Goal: Task Accomplishment & Management: Use online tool/utility

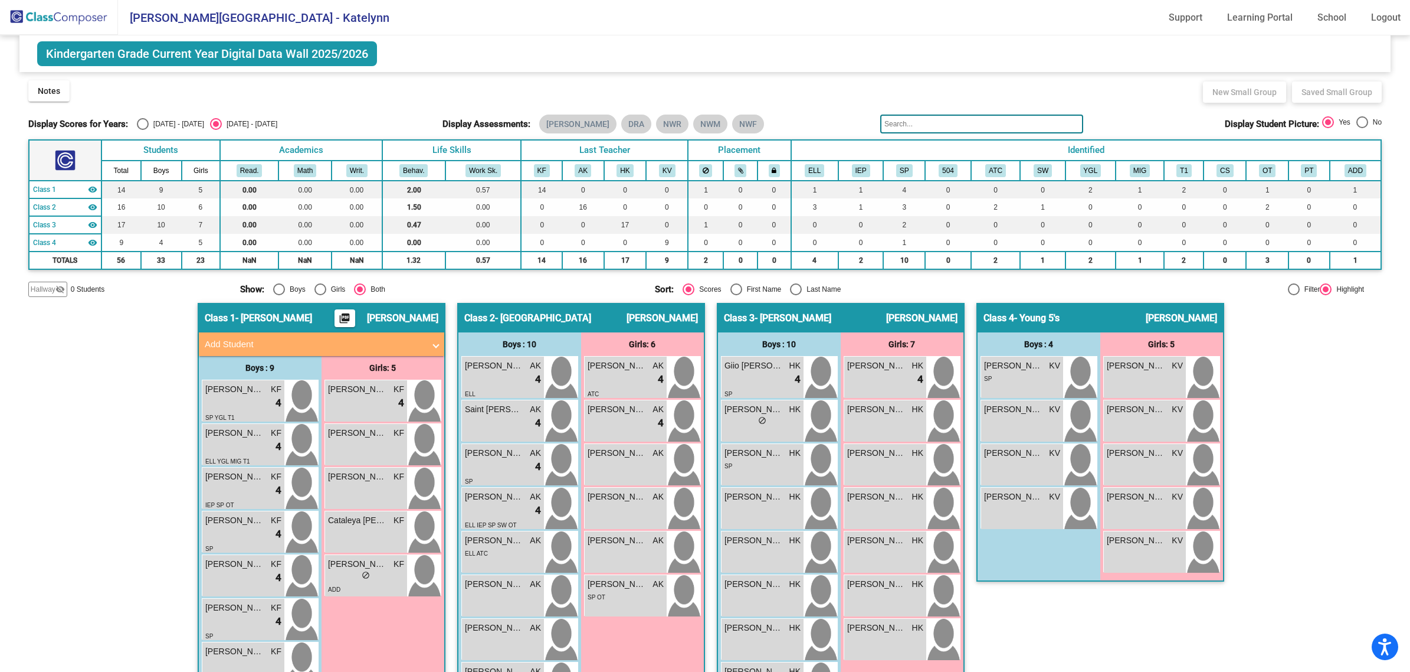
scroll to position [137, 0]
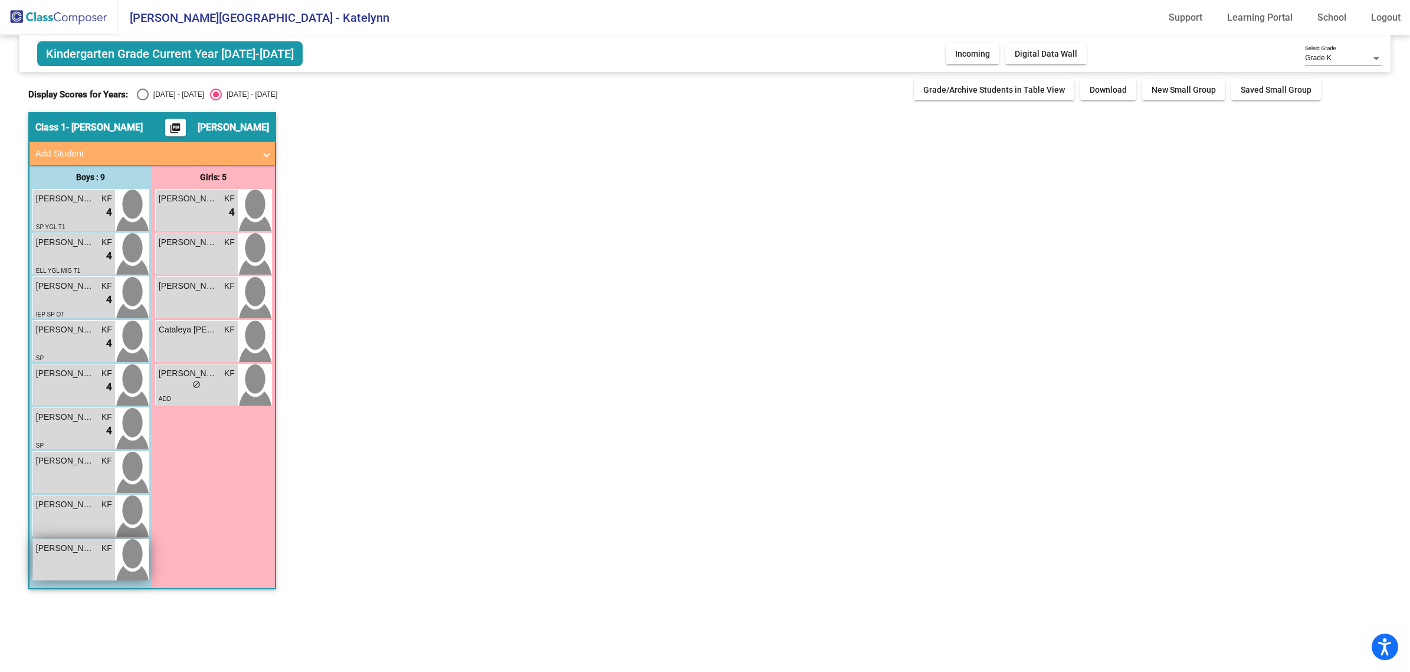
click at [104, 552] on span "KF" at bounding box center [107, 548] width 11 height 12
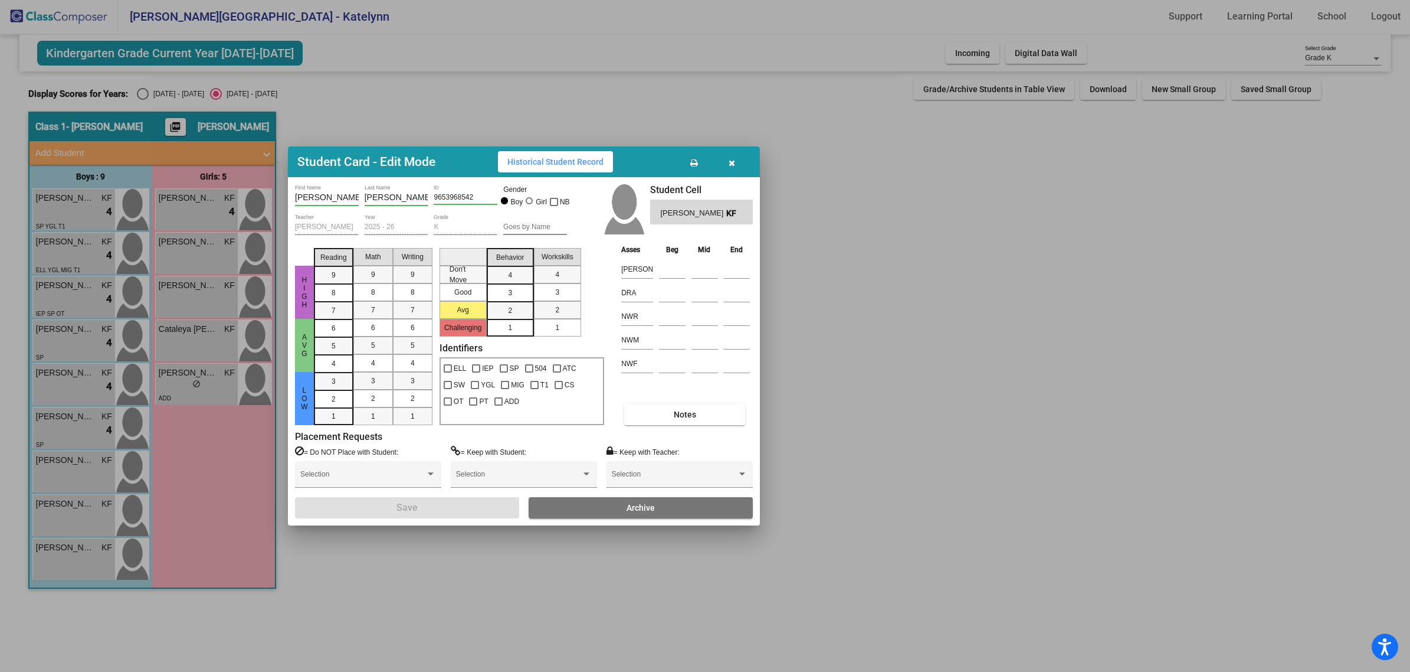
click at [730, 169] on button "button" at bounding box center [732, 161] width 38 height 21
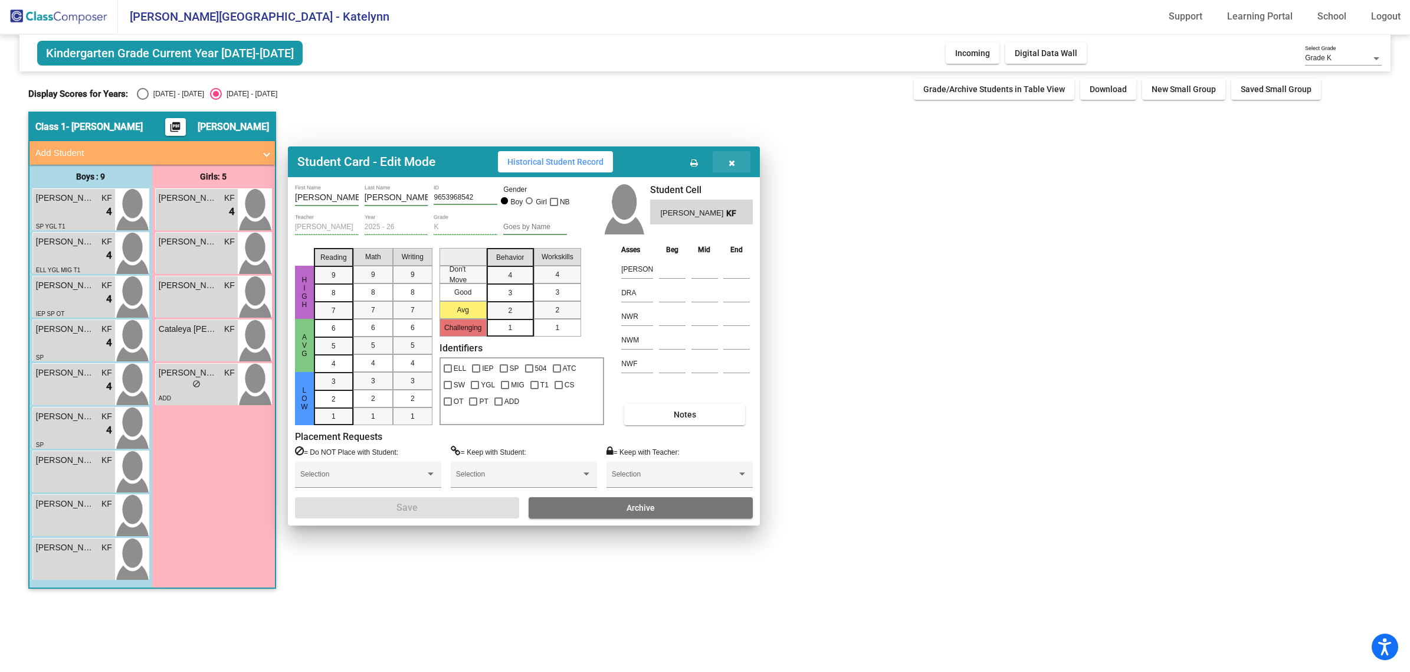
scroll to position [1, 0]
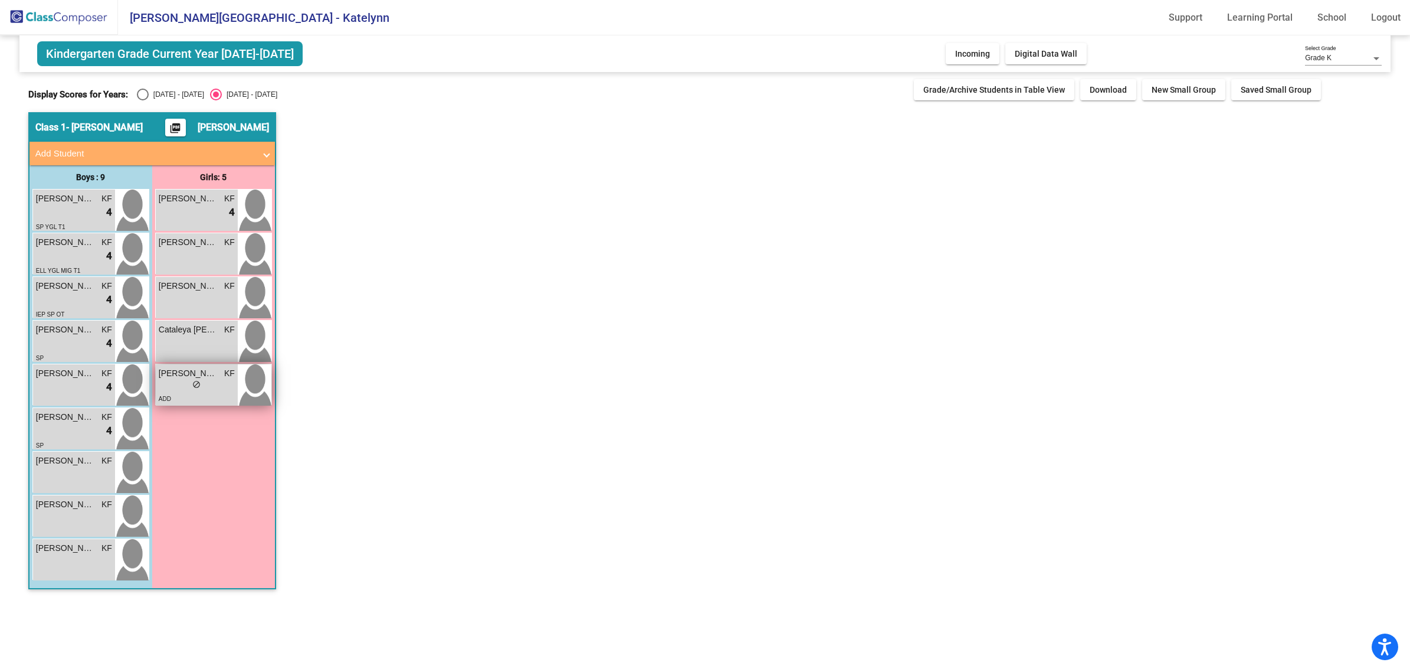
click at [208, 392] on div "ADD" at bounding box center [197, 398] width 76 height 12
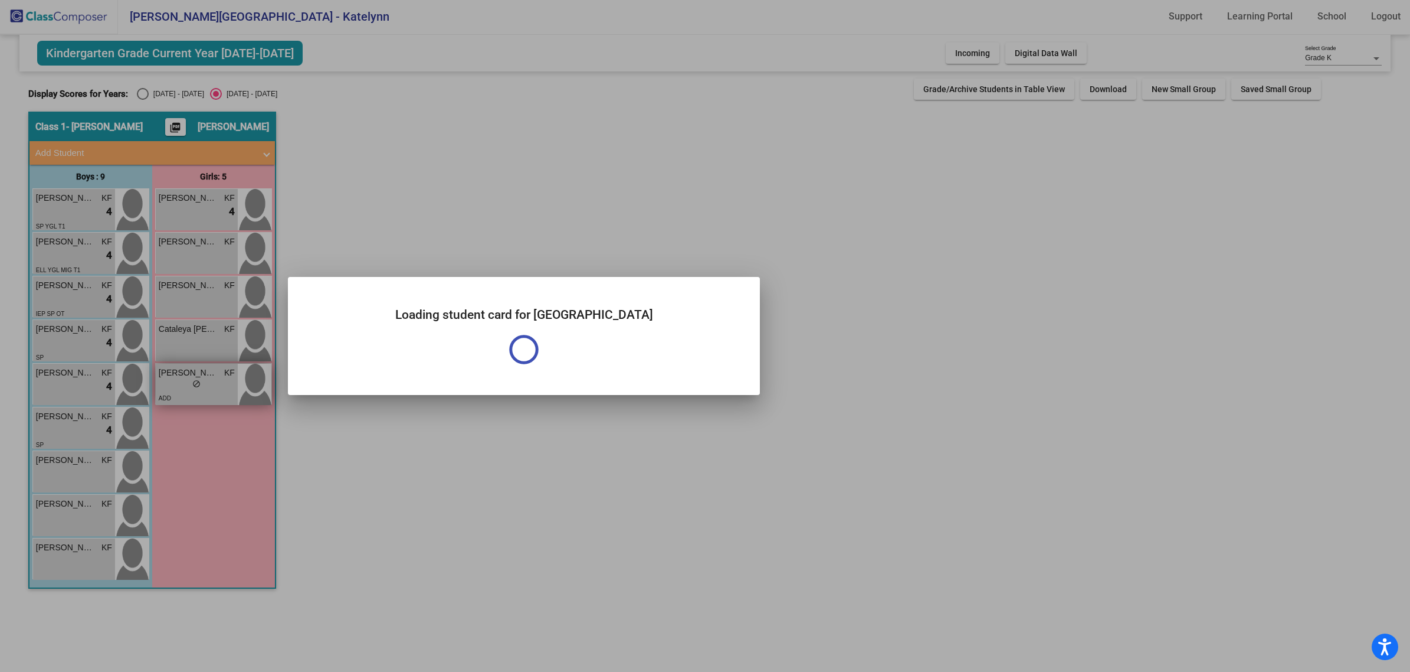
scroll to position [0, 0]
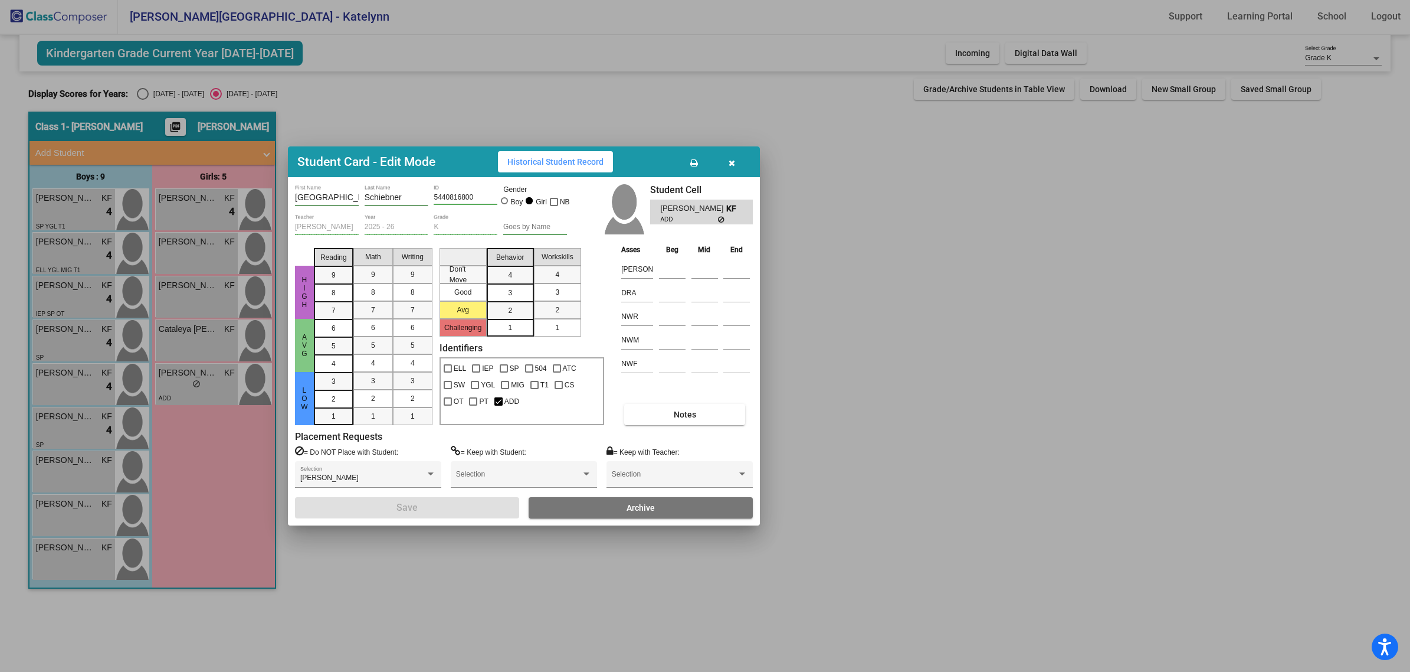
click at [869, 276] on div at bounding box center [705, 336] width 1410 height 672
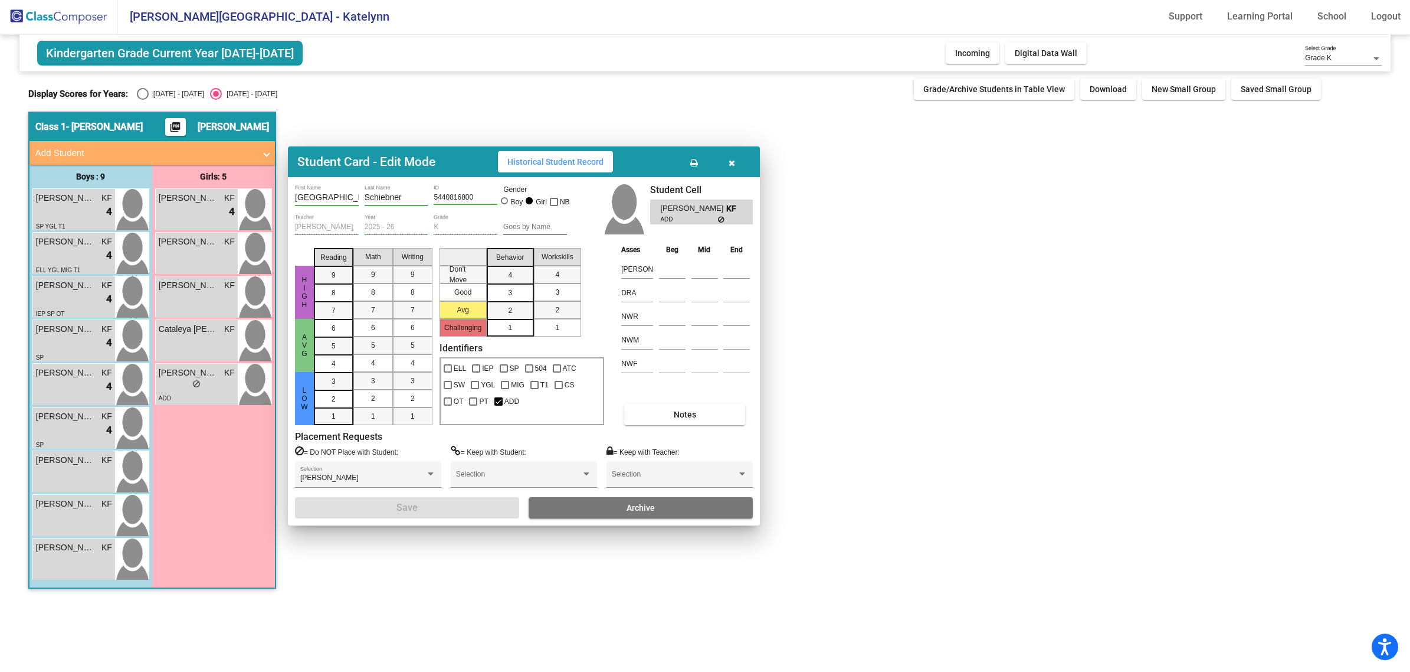
scroll to position [1, 0]
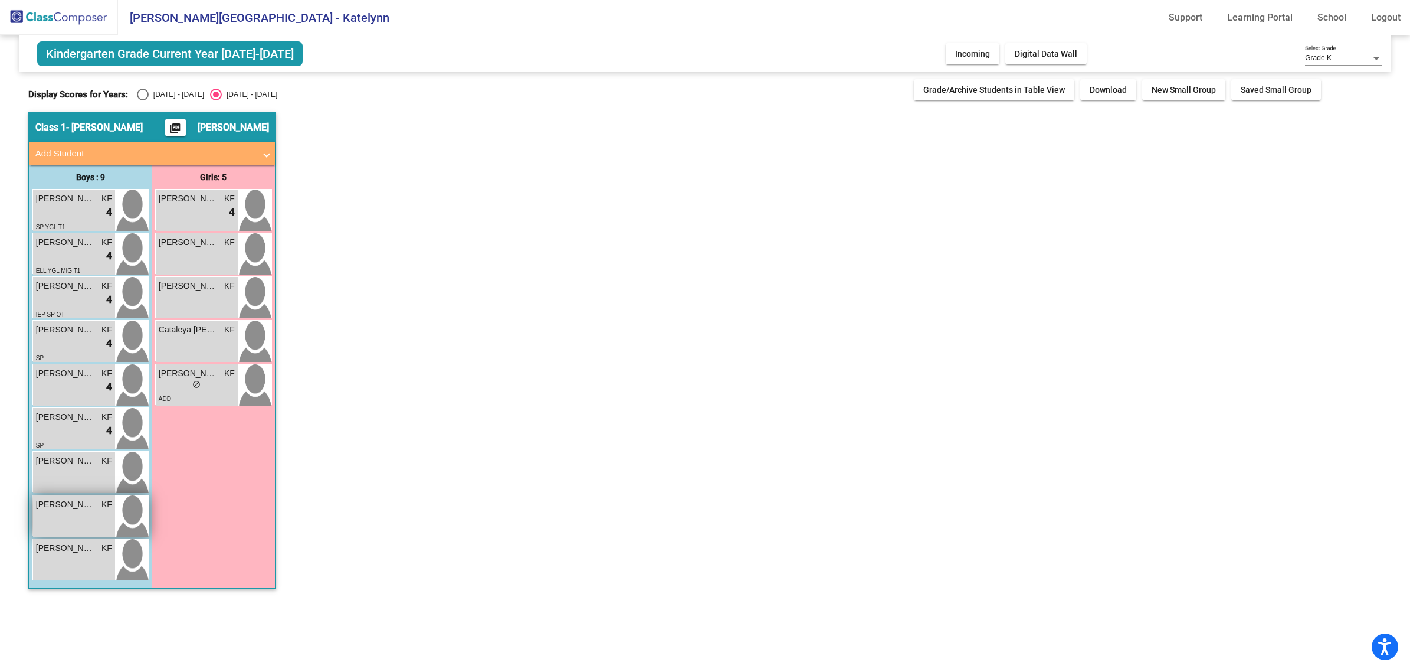
click at [77, 502] on span "[PERSON_NAME]" at bounding box center [65, 504] width 59 height 12
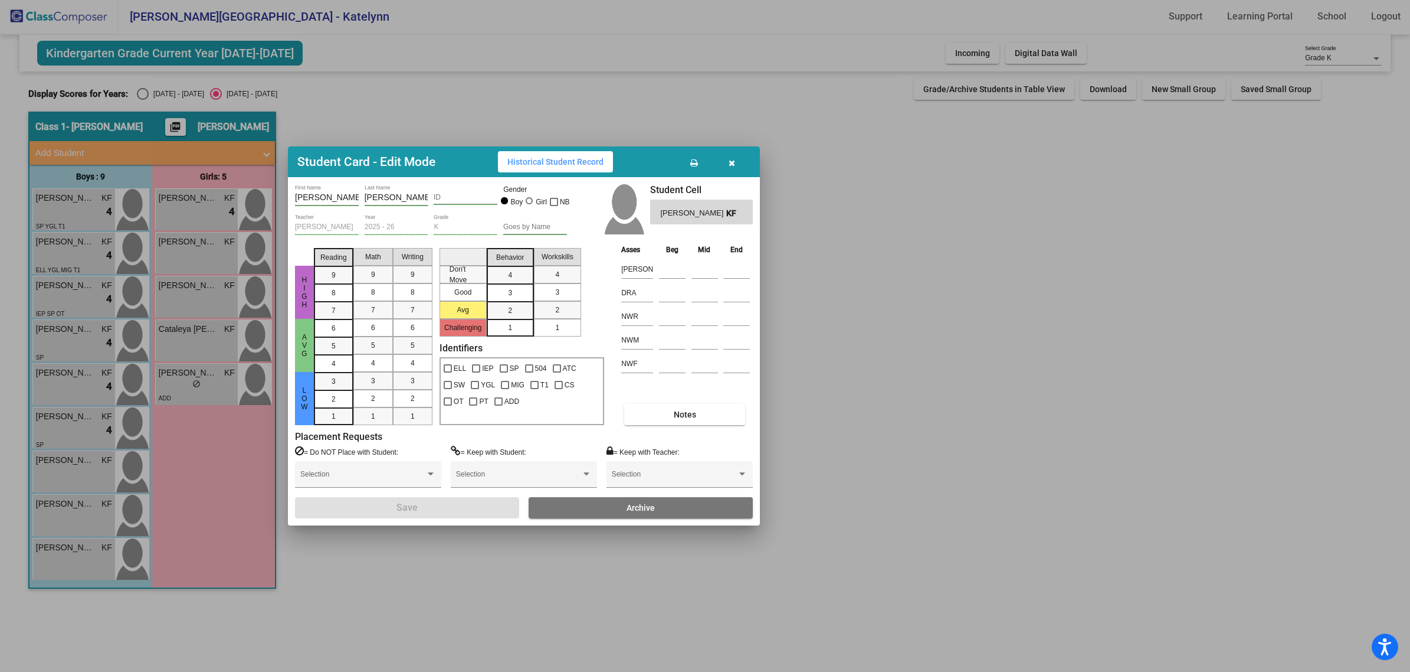
click at [343, 556] on div at bounding box center [705, 336] width 1410 height 672
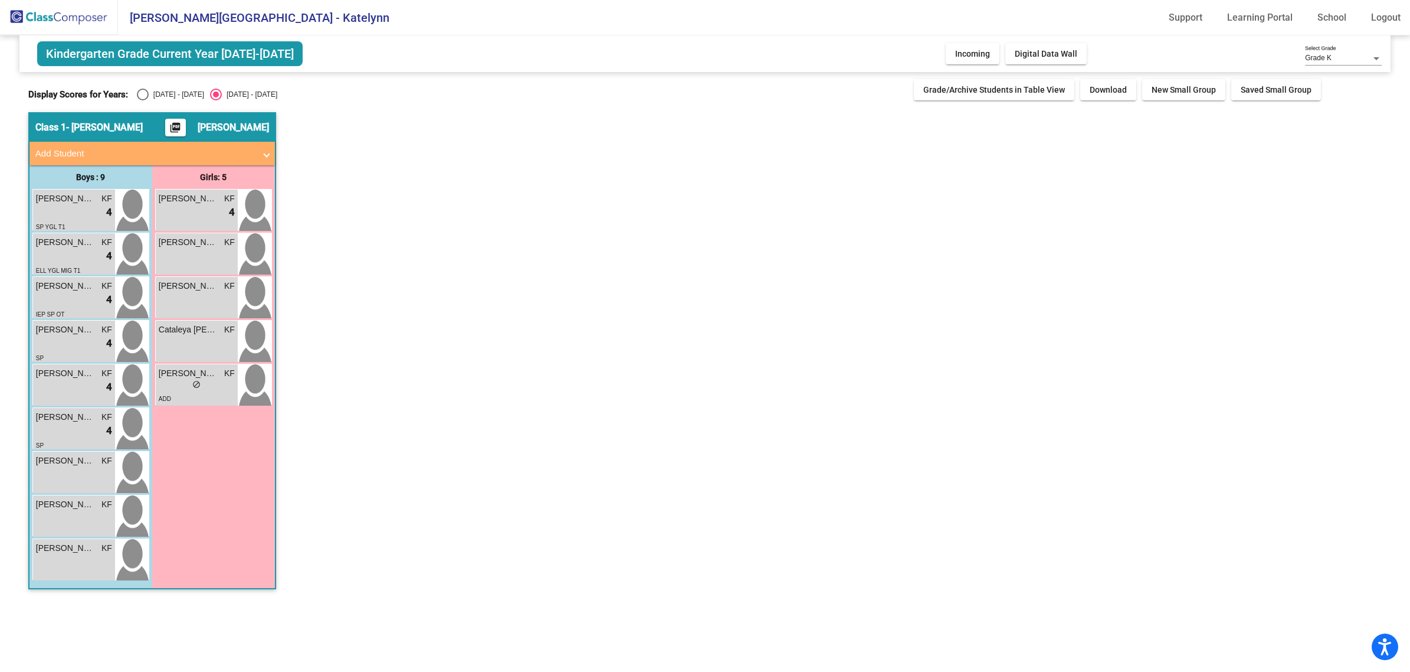
scroll to position [1, 0]
